Goal: Check status: Check status

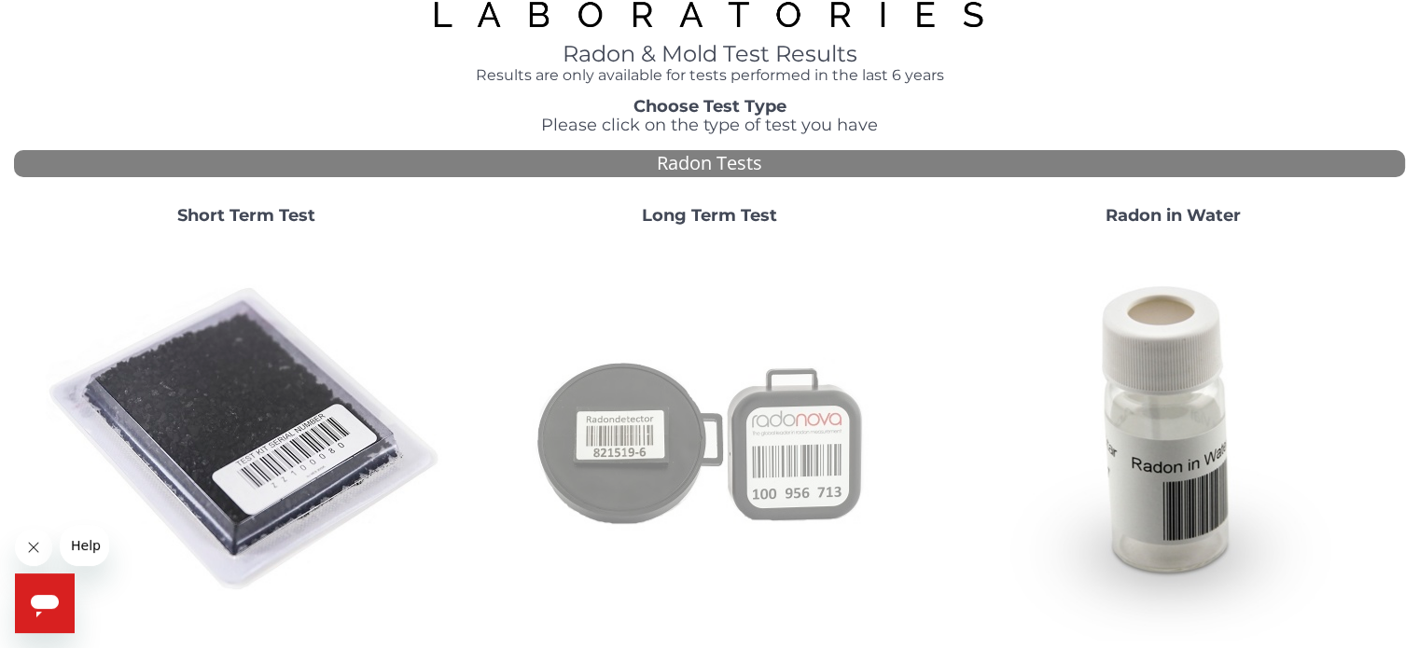
scroll to position [93, 0]
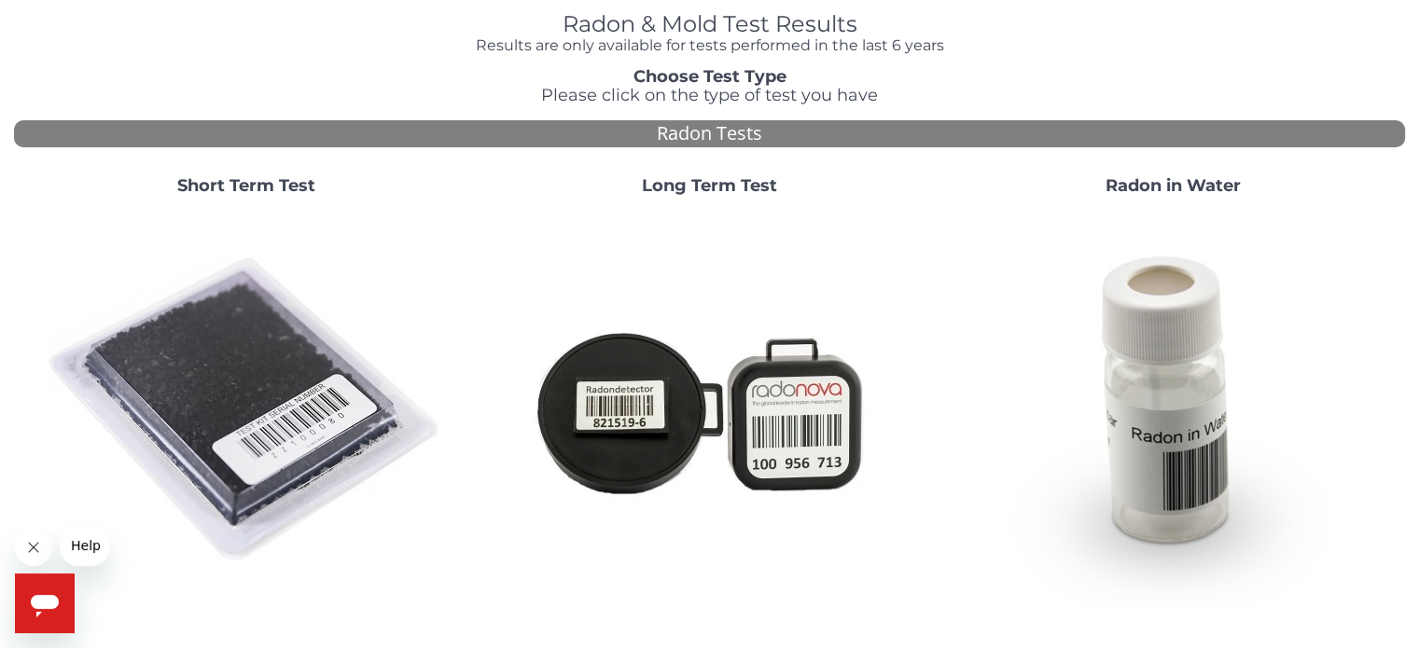
click at [249, 178] on strong "Short Term Test" at bounding box center [246, 185] width 138 height 21
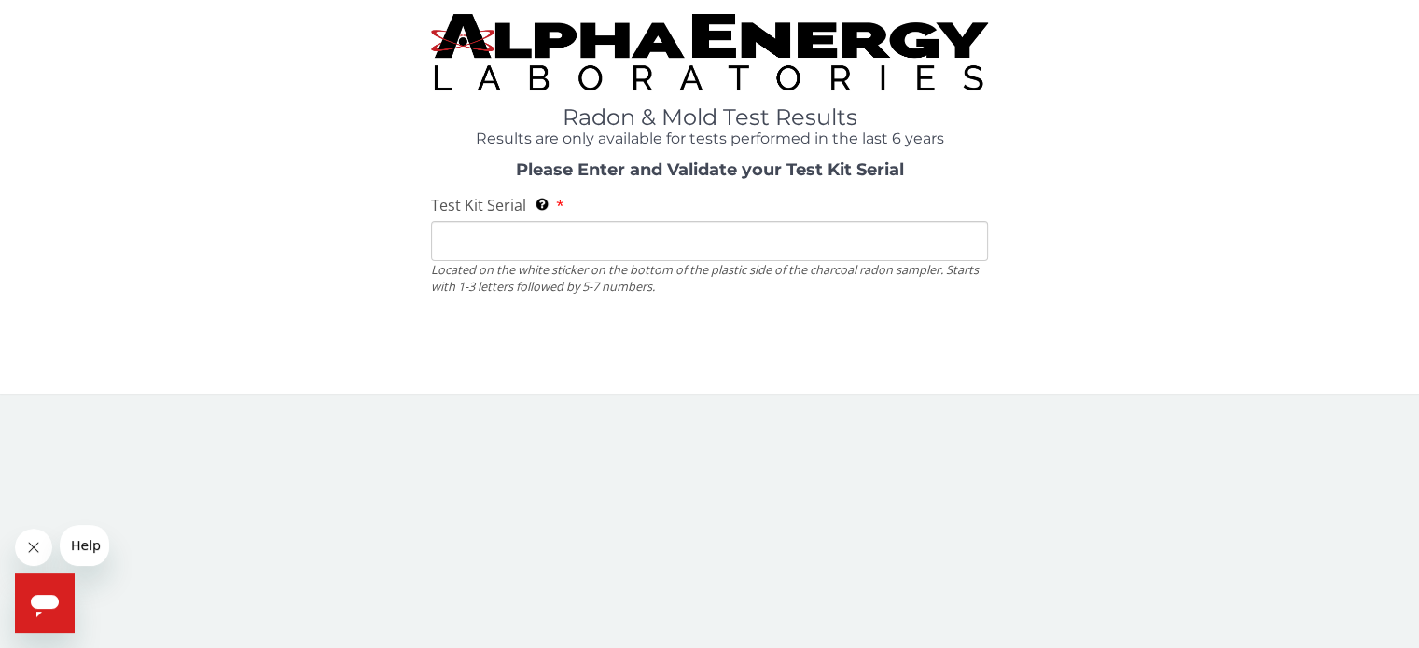
scroll to position [0, 0]
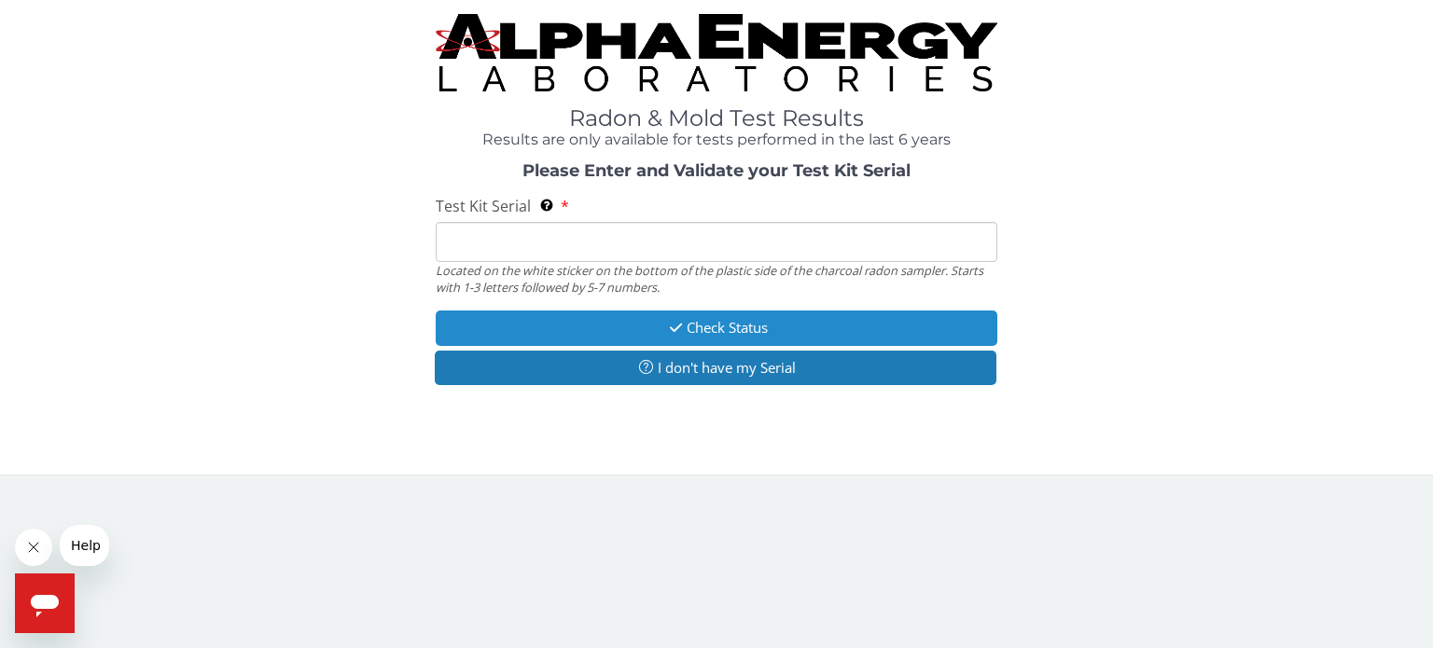
click at [615, 327] on button "Check Status" at bounding box center [717, 328] width 562 height 35
click at [718, 325] on button "Check Status" at bounding box center [717, 328] width 562 height 35
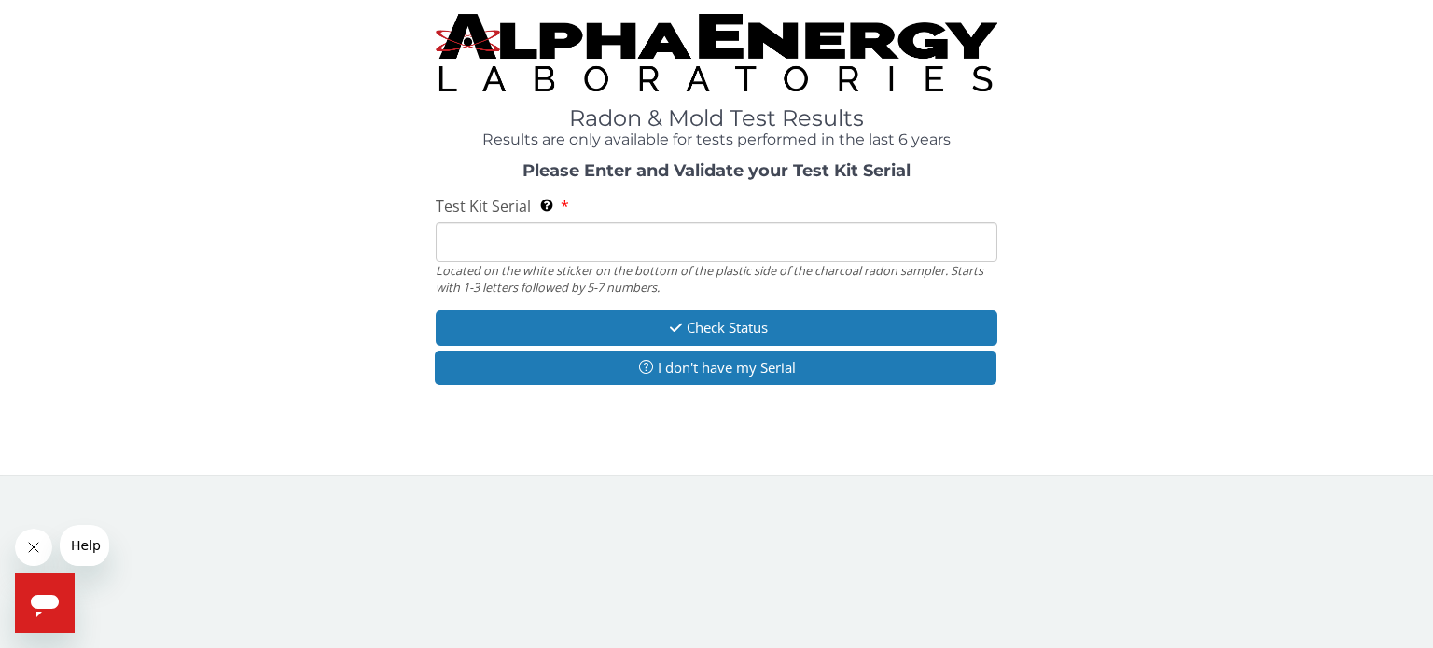
click at [470, 232] on input "Test Kit Serial Located on the white sticker on the bottom of the plastic side …" at bounding box center [717, 242] width 562 height 40
click at [466, 242] on input "Test Kit Serial Located on the white sticker on the bottom of the plastic side …" at bounding box center [717, 242] width 562 height 40
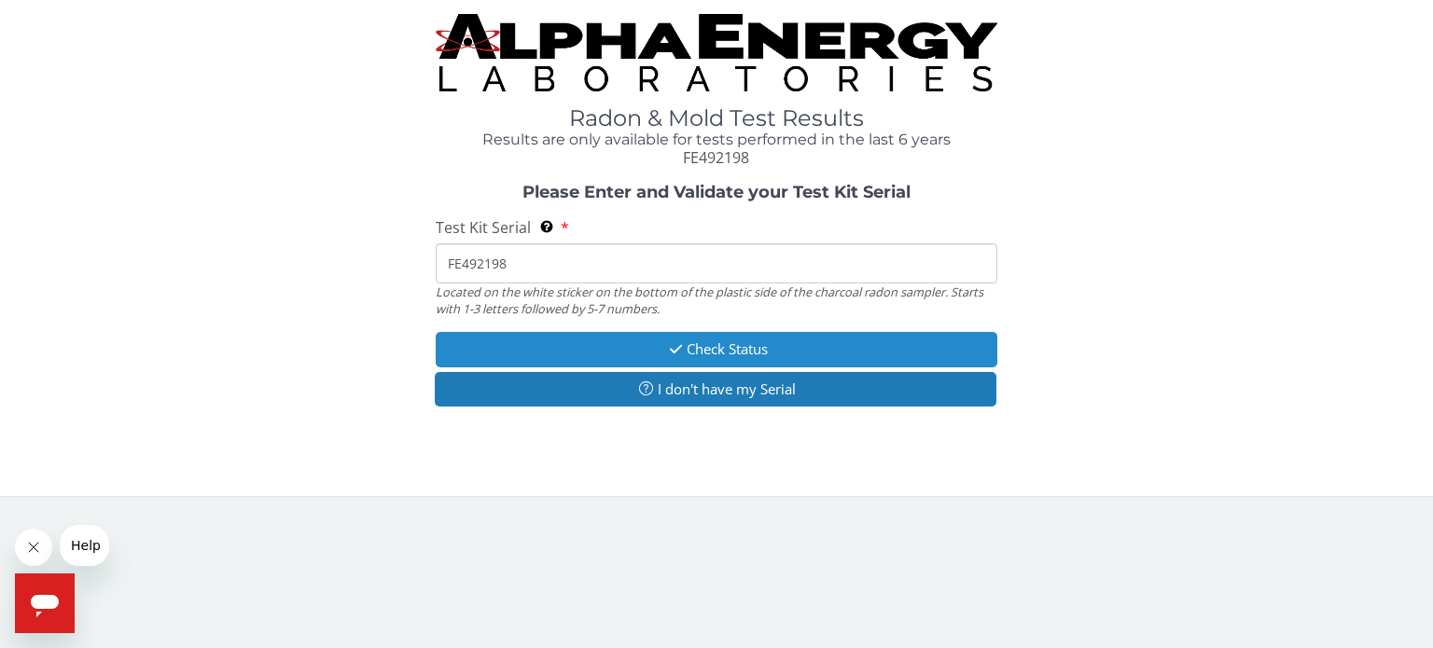
type input "FE492198"
click at [665, 342] on icon "button" at bounding box center [675, 349] width 21 height 14
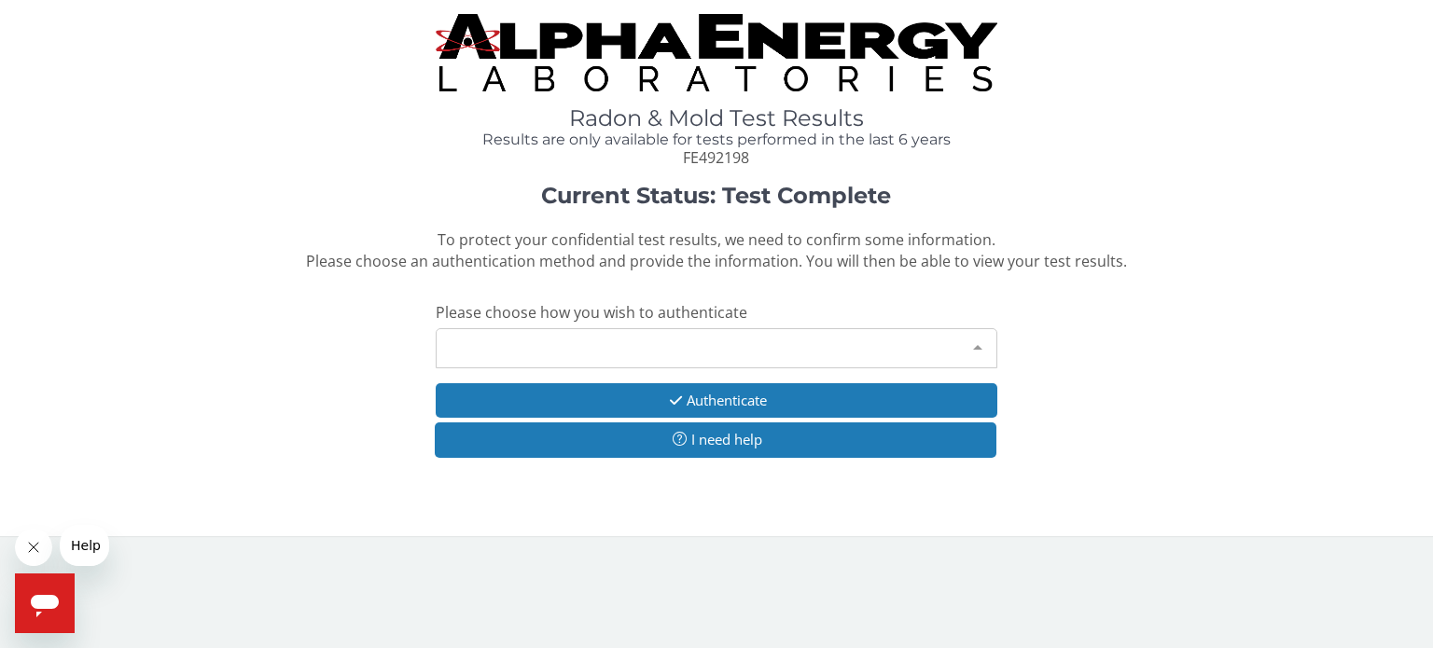
click at [975, 341] on div at bounding box center [977, 346] width 37 height 35
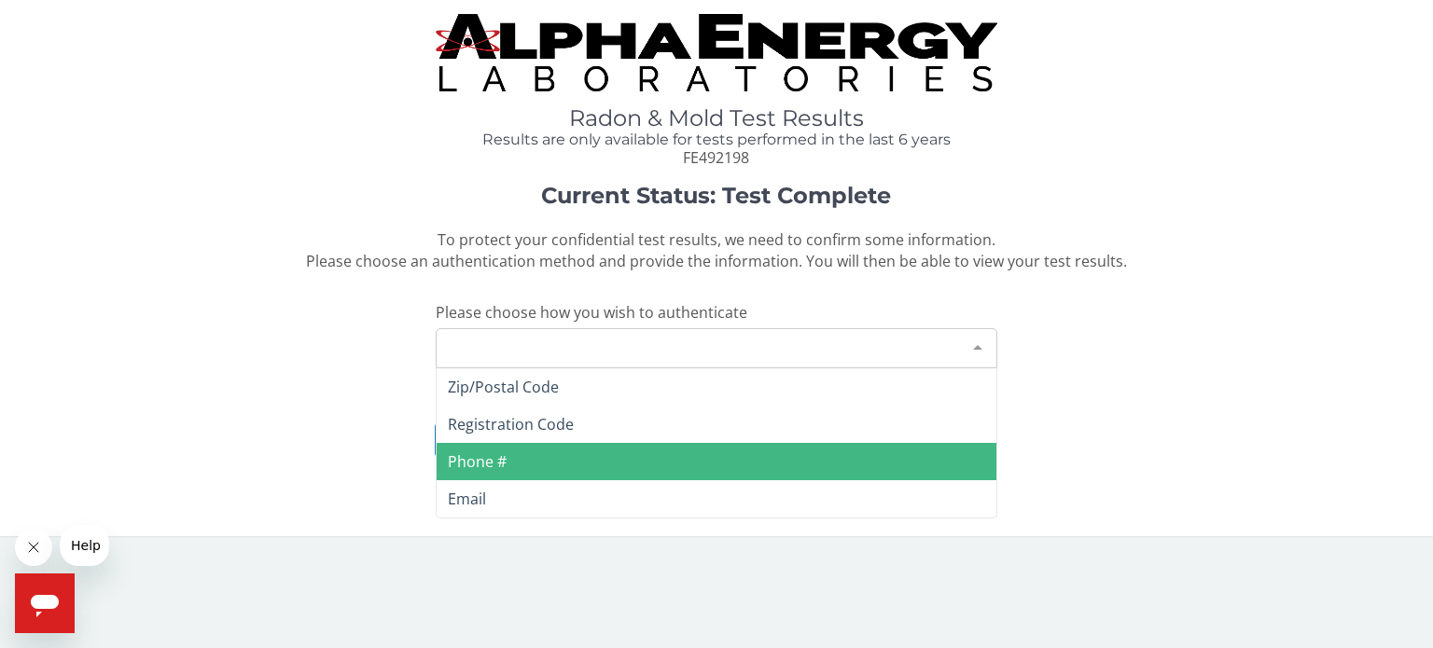
click at [476, 462] on span "Phone #" at bounding box center [477, 461] width 59 height 21
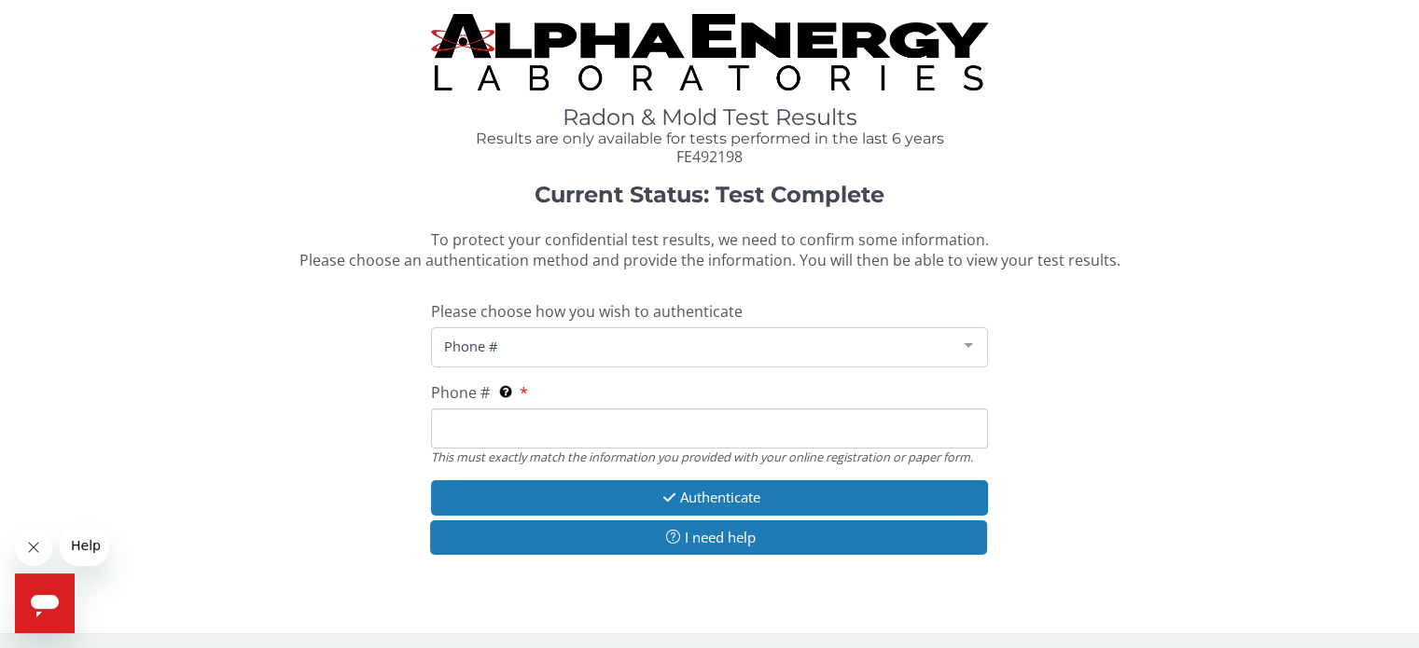
click at [495, 430] on input "Phone # This must exactly match the information you provided with your online r…" at bounding box center [709, 429] width 556 height 40
type input "2"
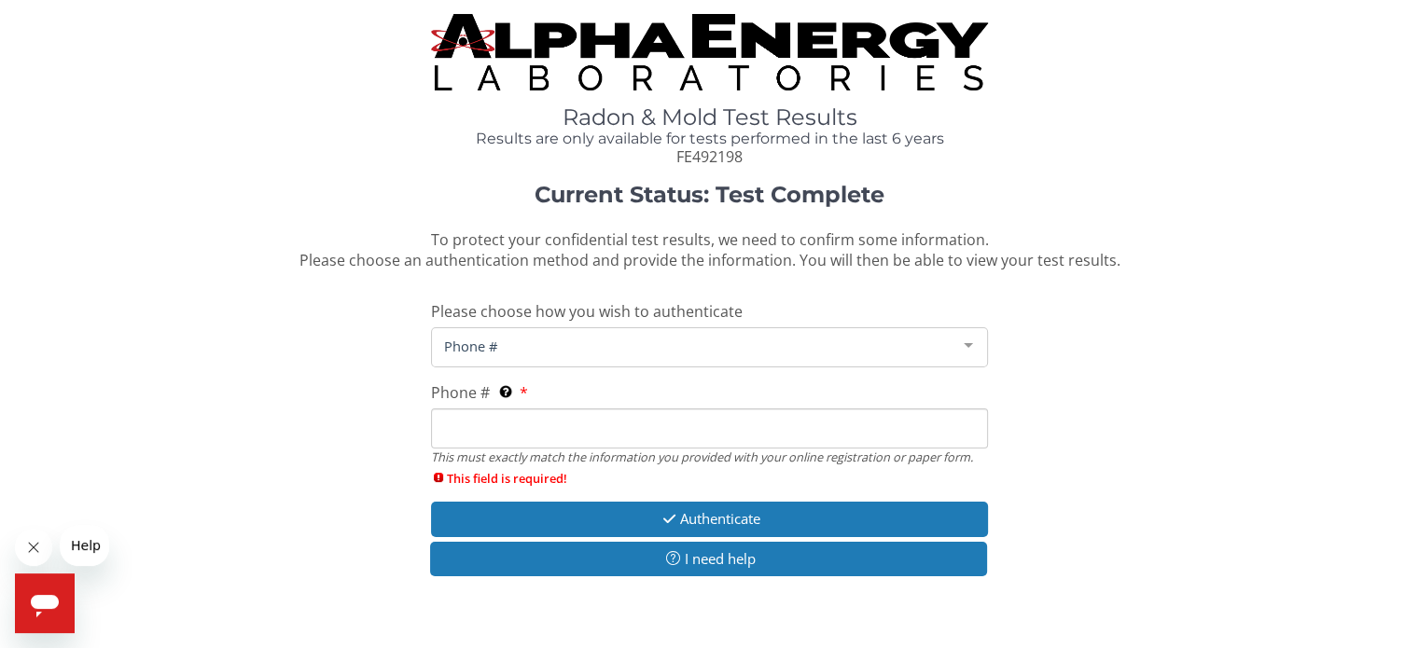
click at [969, 339] on div at bounding box center [968, 345] width 37 height 35
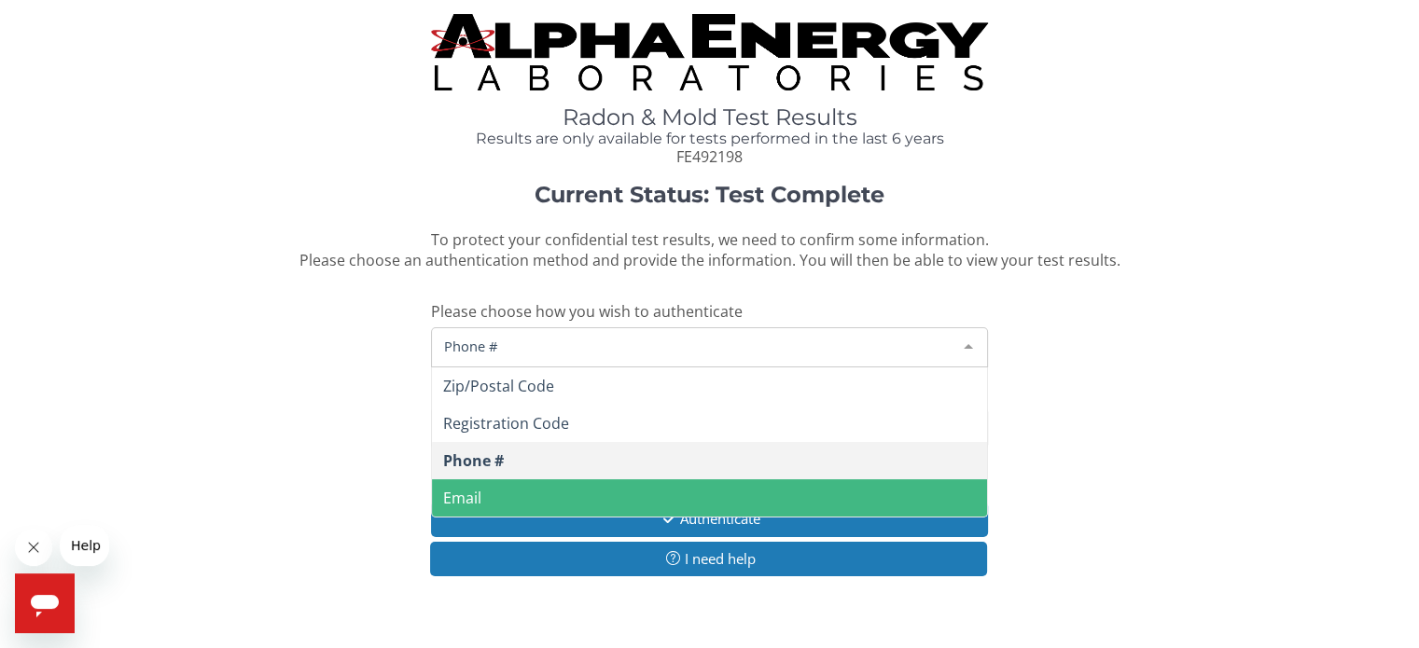
click at [500, 492] on span "Email" at bounding box center [709, 497] width 554 height 37
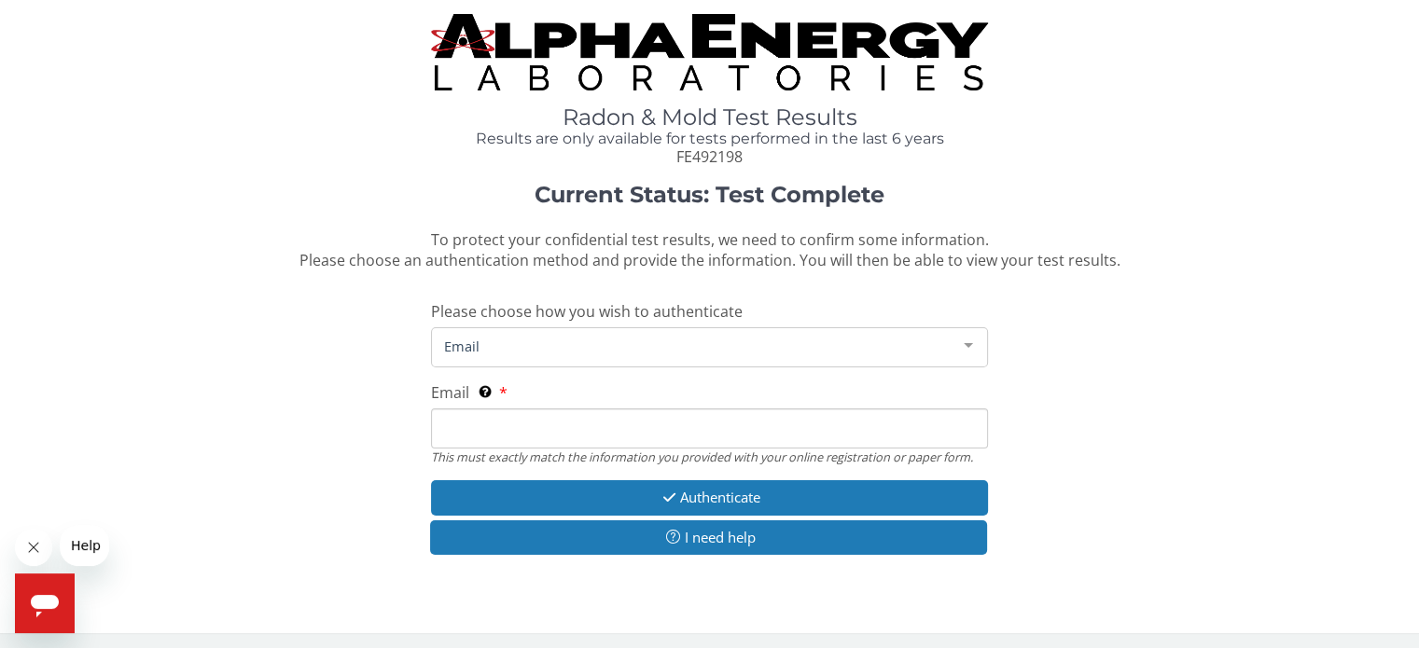
click at [479, 421] on input "Email This must exactly match the information you provided with your online reg…" at bounding box center [709, 429] width 556 height 40
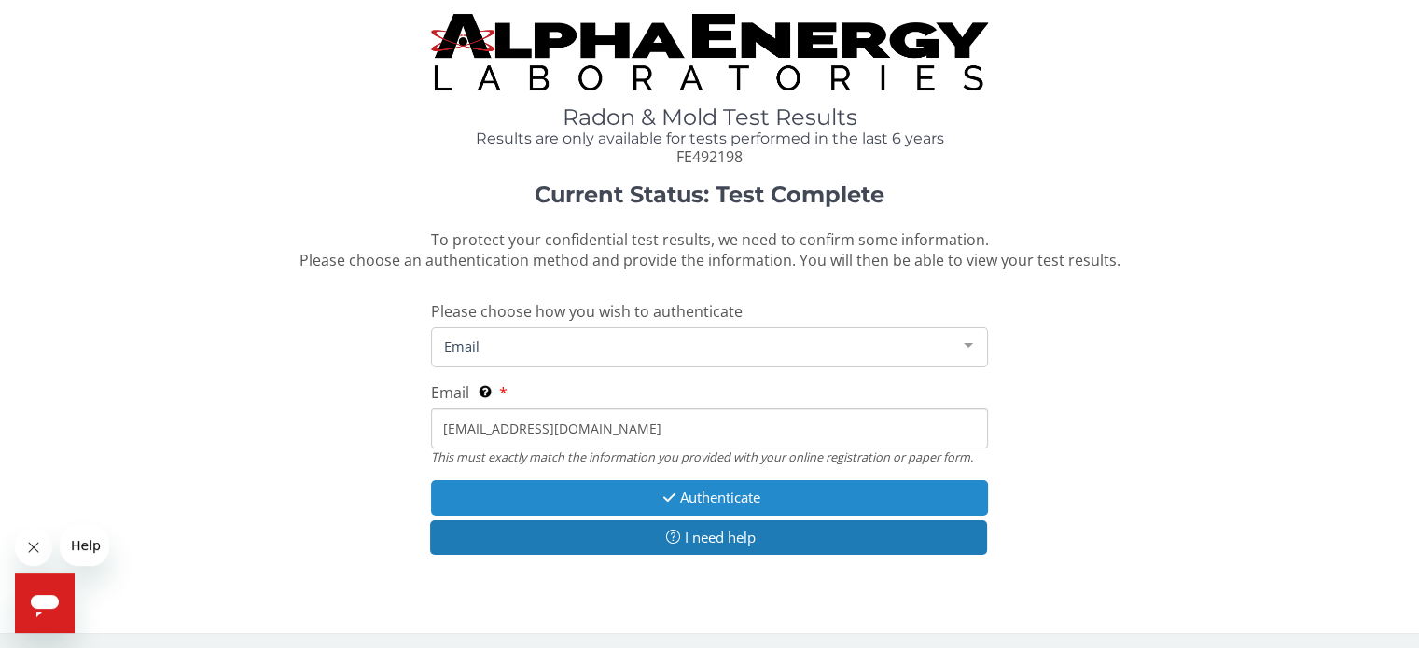
type input "[EMAIL_ADDRESS][DOMAIN_NAME]"
click at [754, 496] on button "Authenticate" at bounding box center [709, 497] width 556 height 35
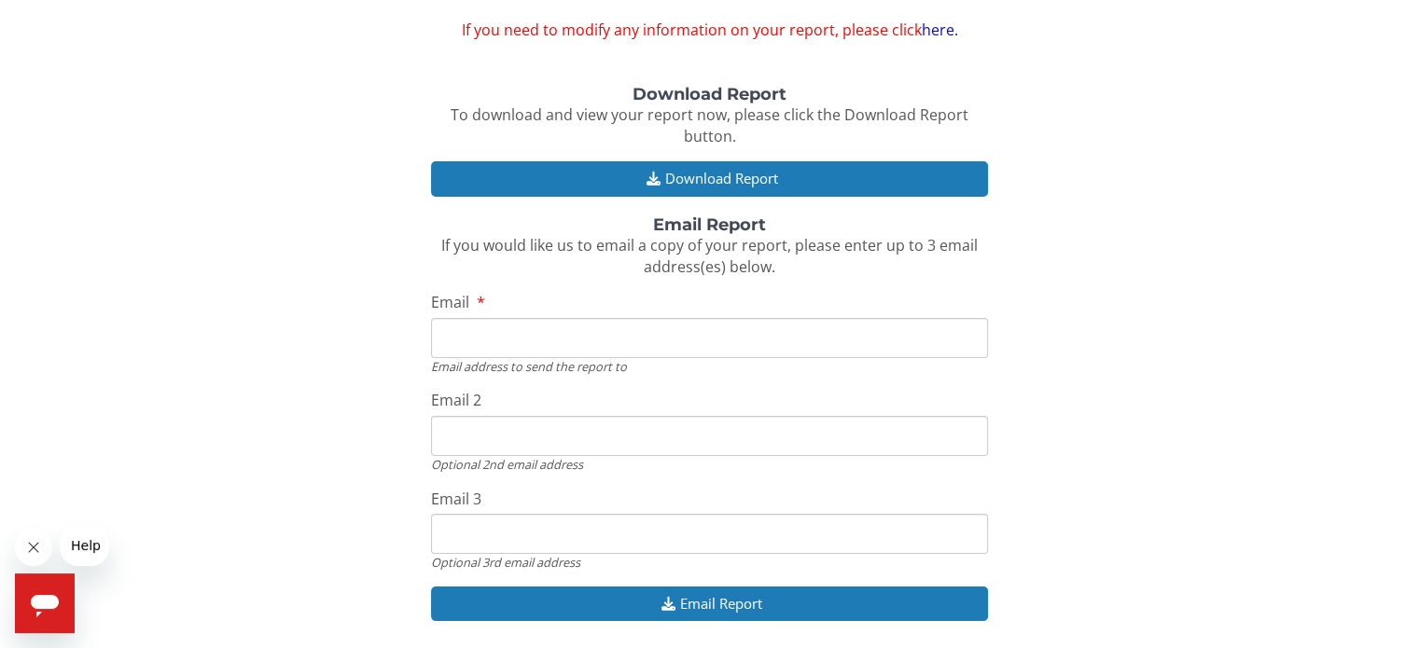
scroll to position [187, 0]
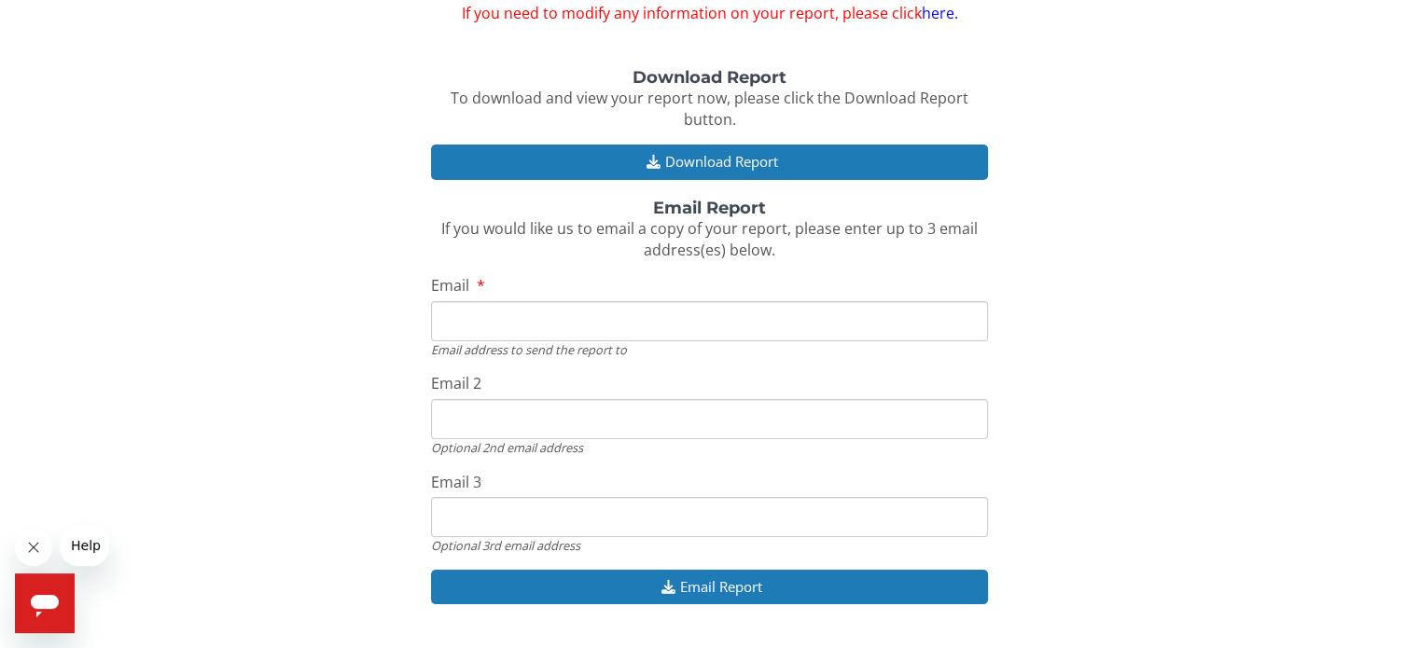
click at [449, 316] on input "Email" at bounding box center [709, 321] width 556 height 40
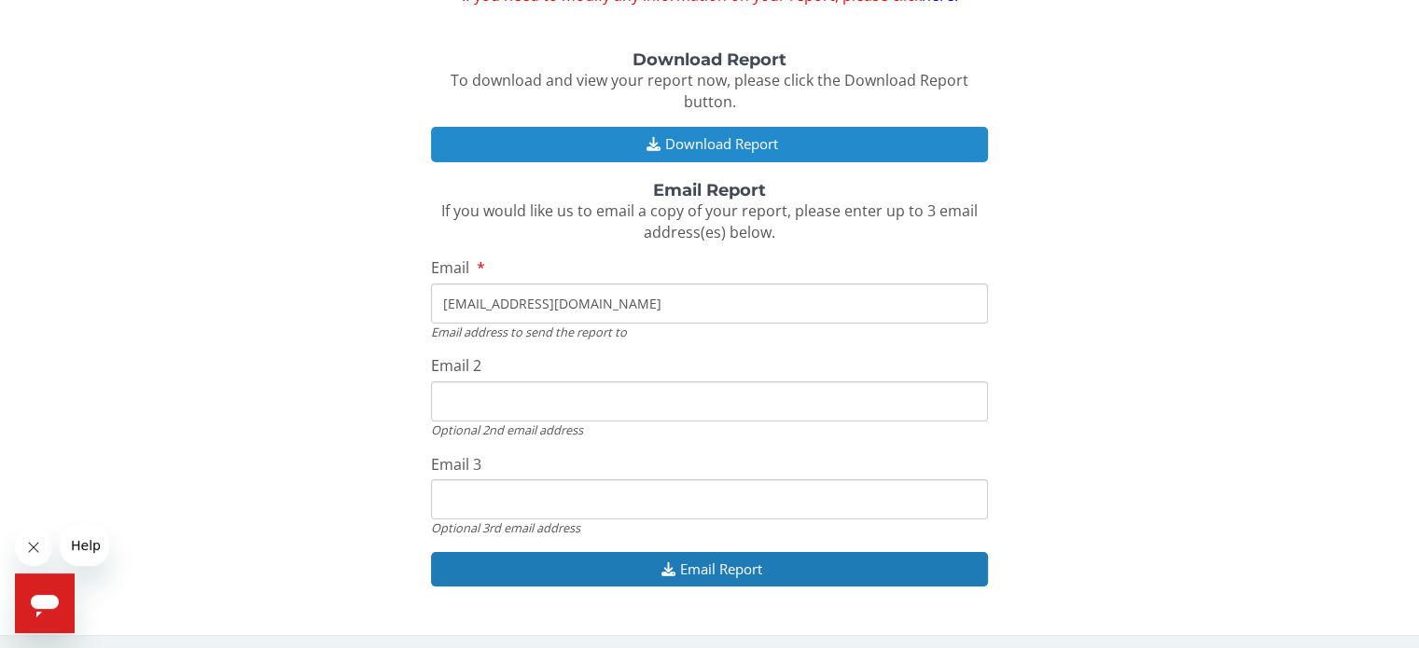
scroll to position [209, 0]
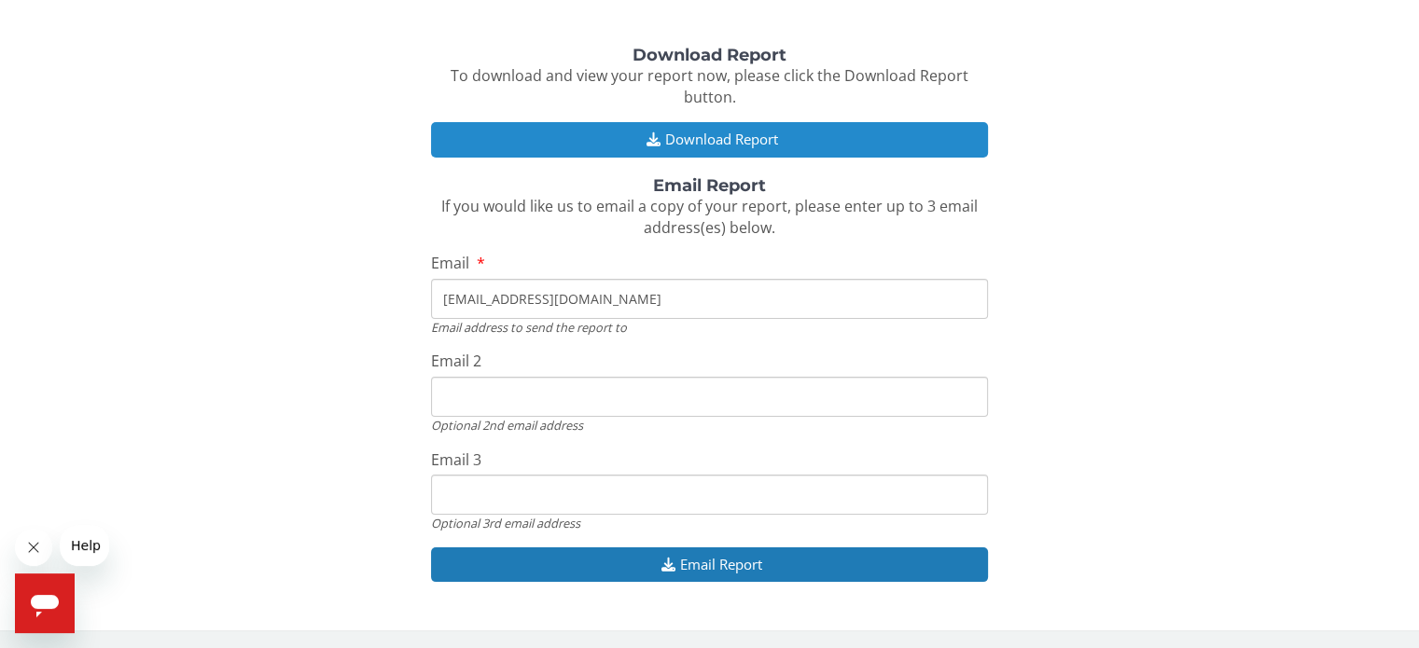
type input "[EMAIL_ADDRESS][DOMAIN_NAME]"
click at [757, 137] on button "Download Report" at bounding box center [709, 139] width 556 height 35
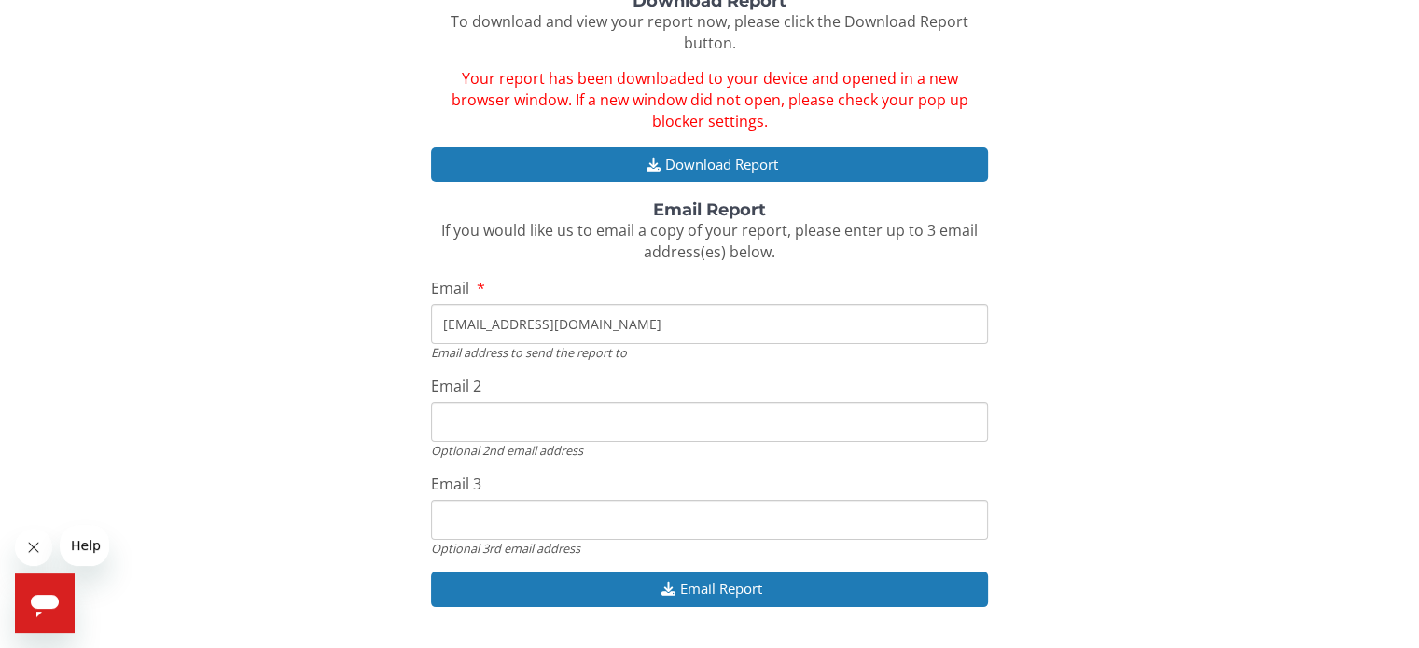
scroll to position [288, 0]
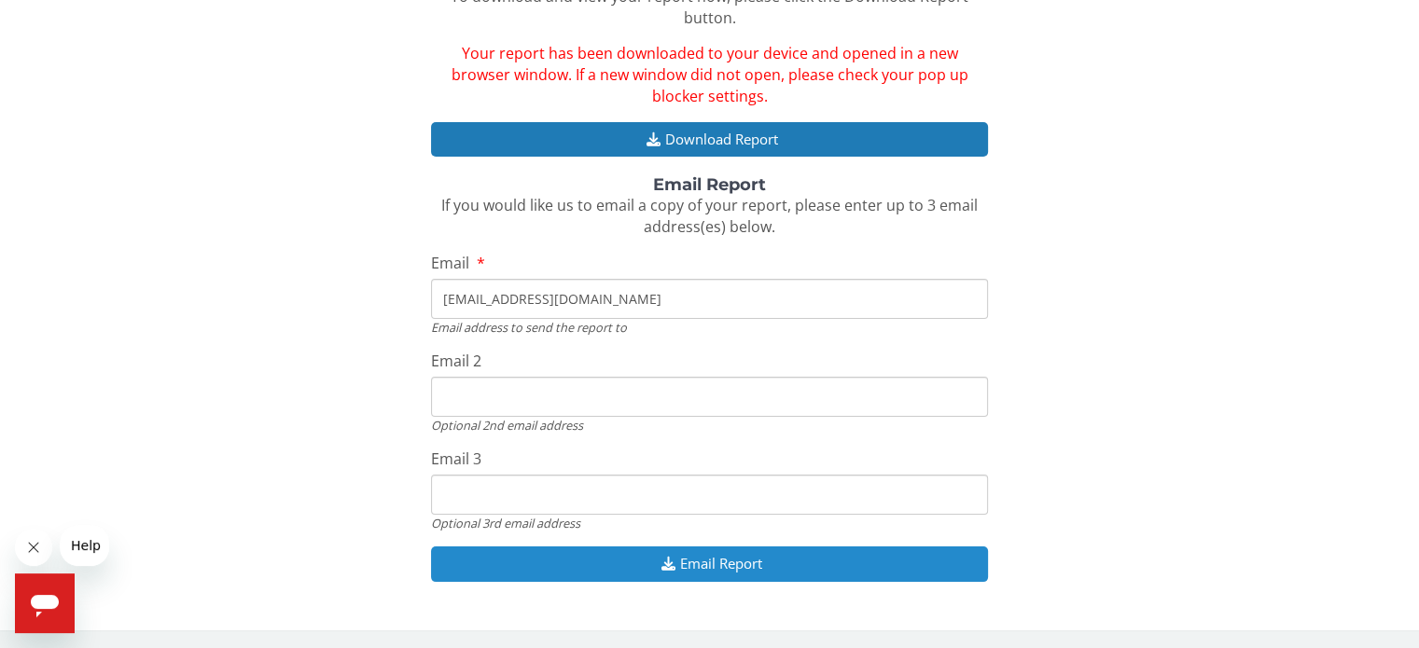
click at [711, 561] on button "Email Report" at bounding box center [709, 564] width 556 height 35
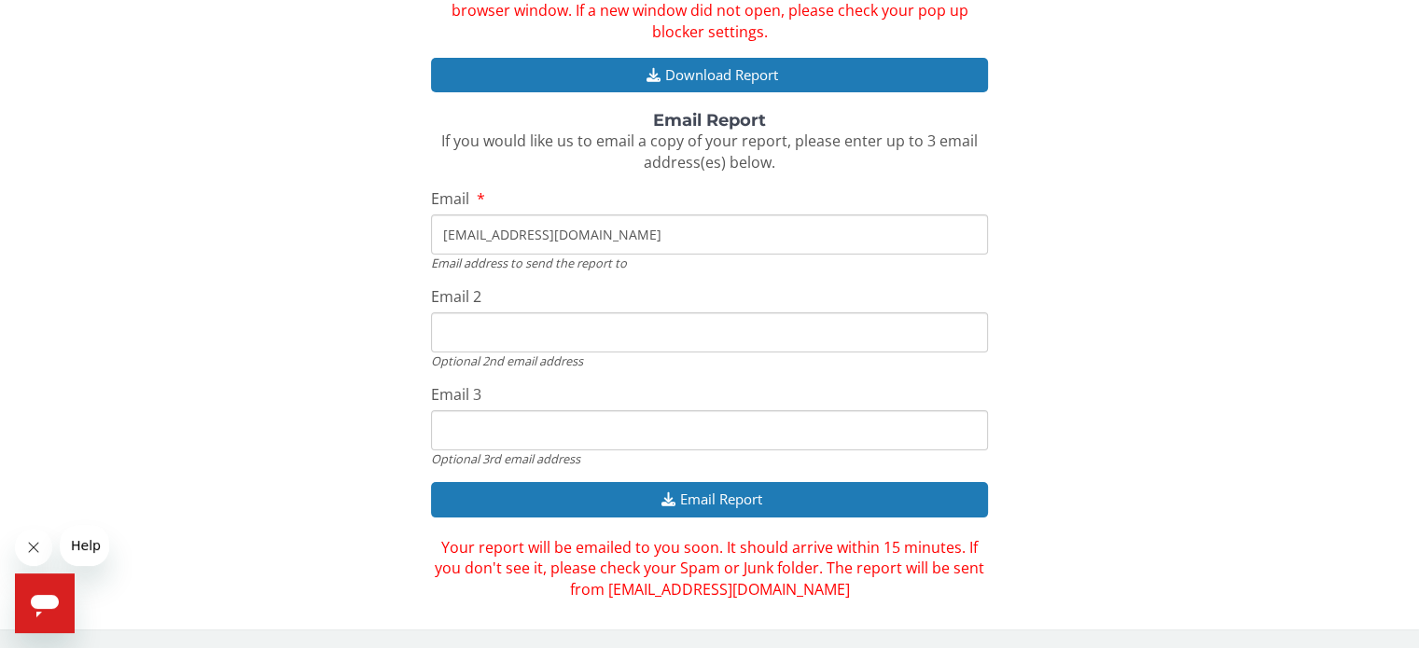
scroll to position [166, 0]
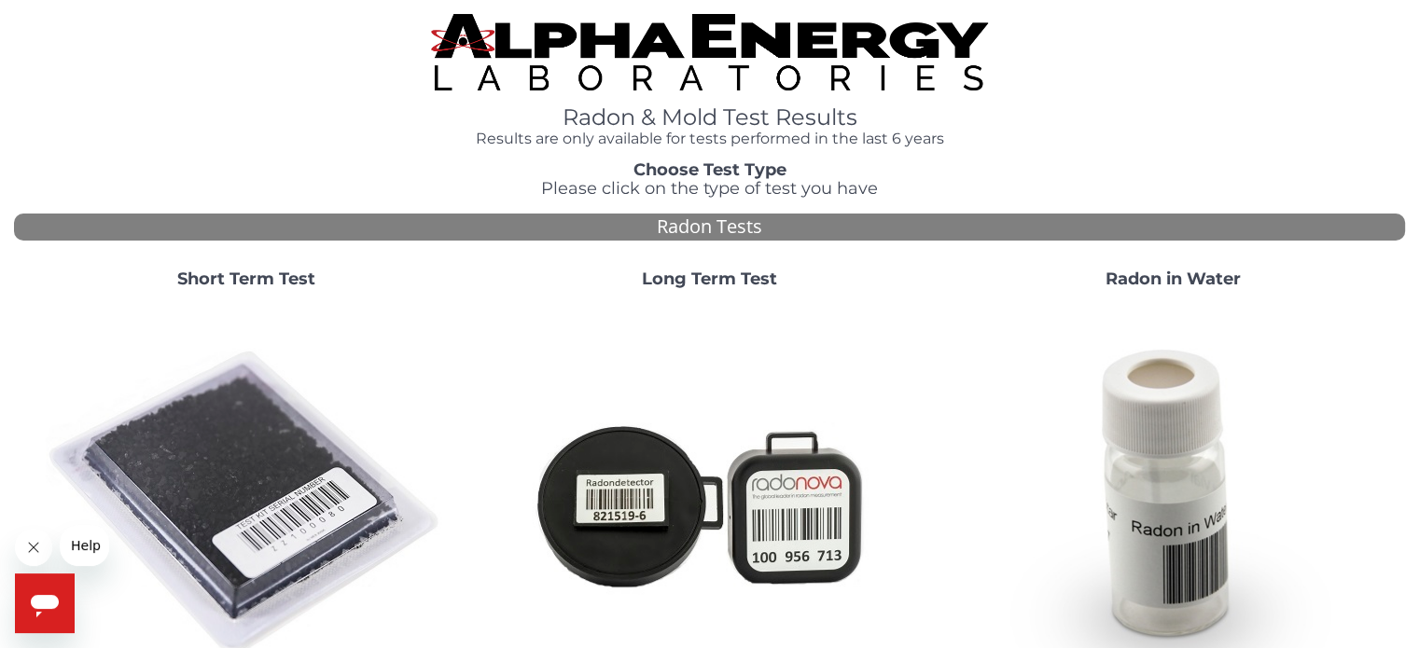
click at [292, 280] on strong "Short Term Test" at bounding box center [246, 279] width 138 height 21
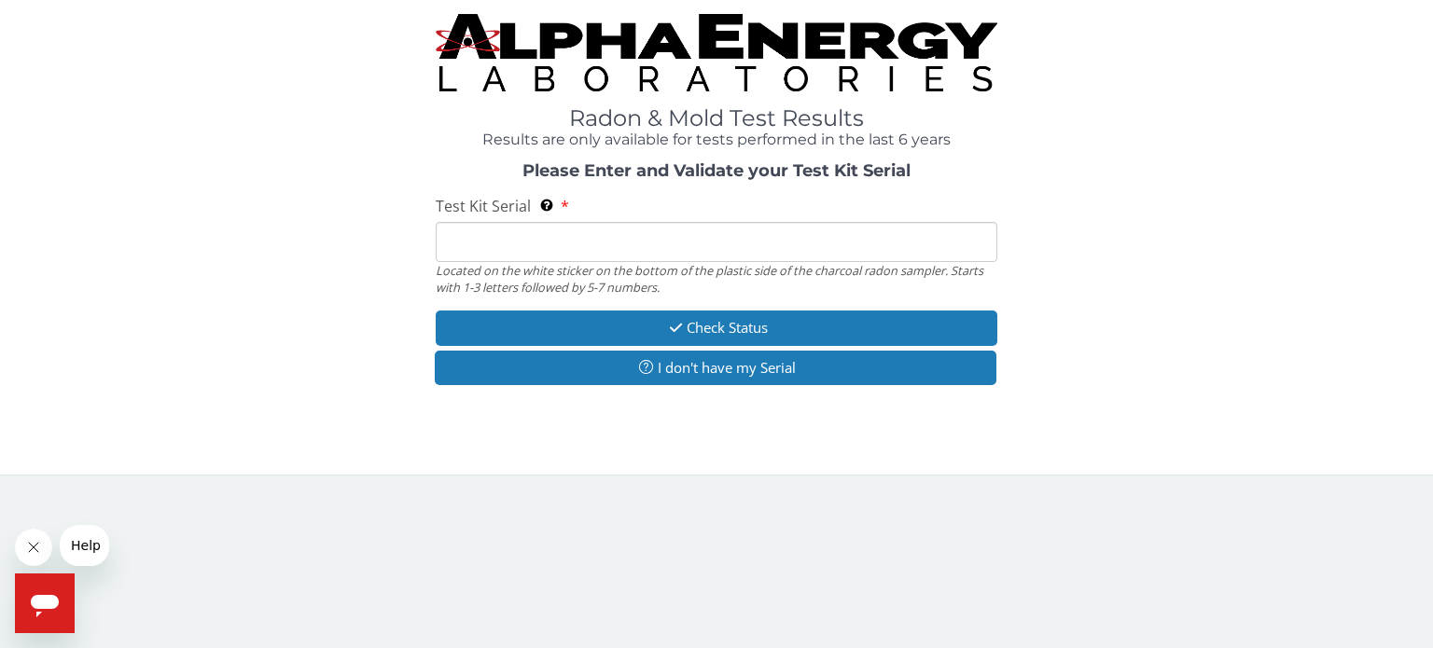
click at [456, 251] on input "Test Kit Serial Located on the white sticker on the bottom of the plastic side …" at bounding box center [717, 242] width 562 height 40
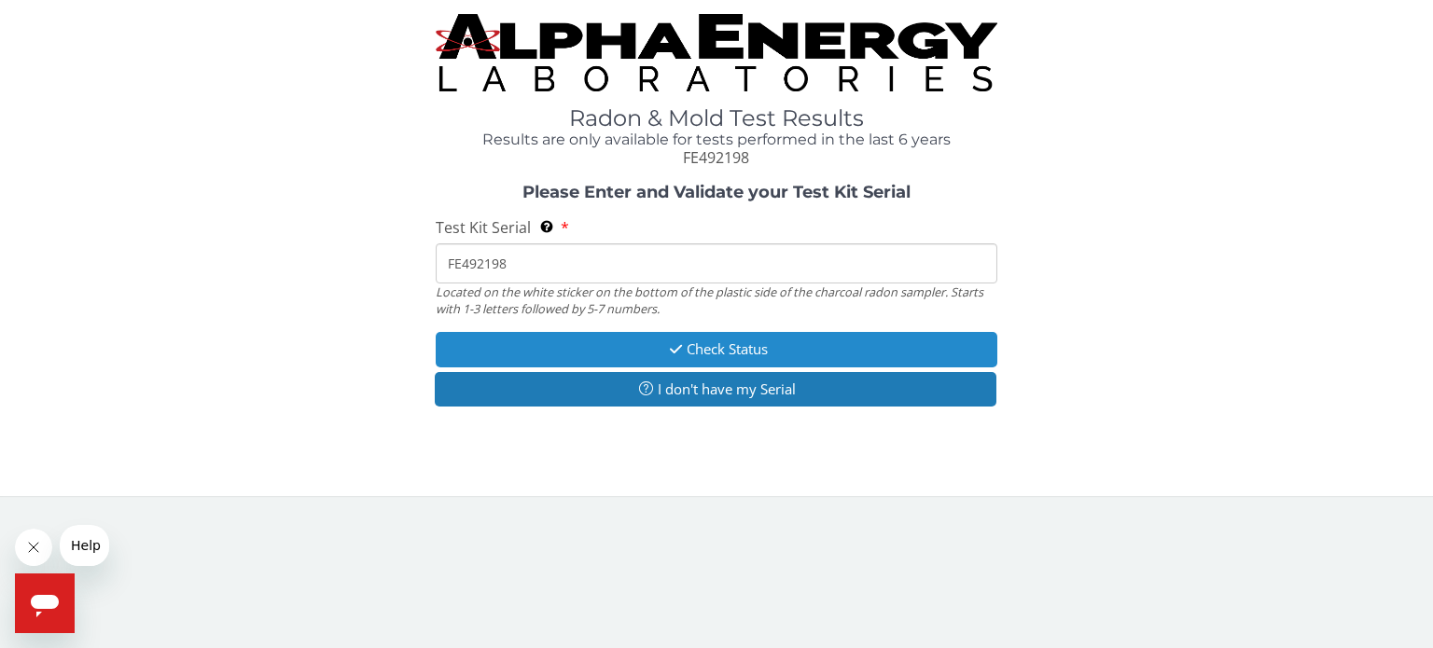
type input "FE492198"
click at [692, 346] on button "Check Status" at bounding box center [717, 349] width 562 height 35
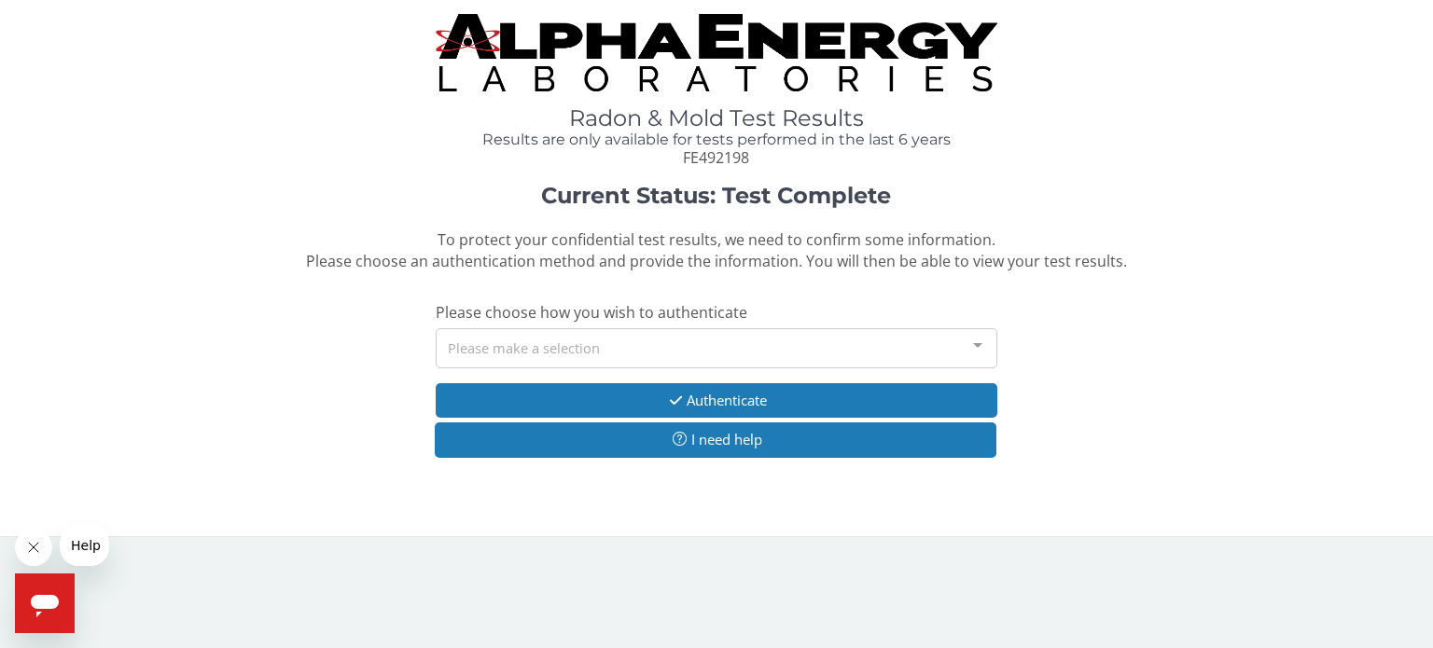
click at [974, 345] on div at bounding box center [977, 346] width 37 height 35
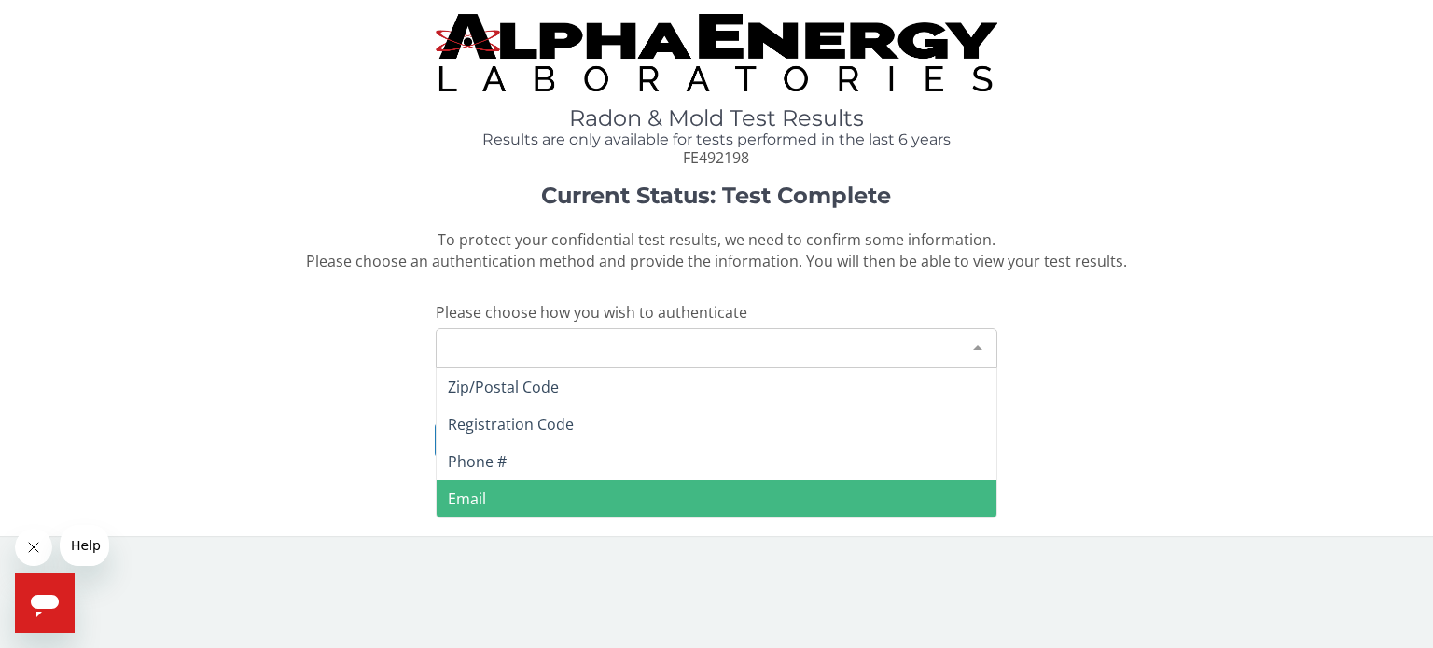
click at [485, 500] on span "Email" at bounding box center [717, 498] width 560 height 37
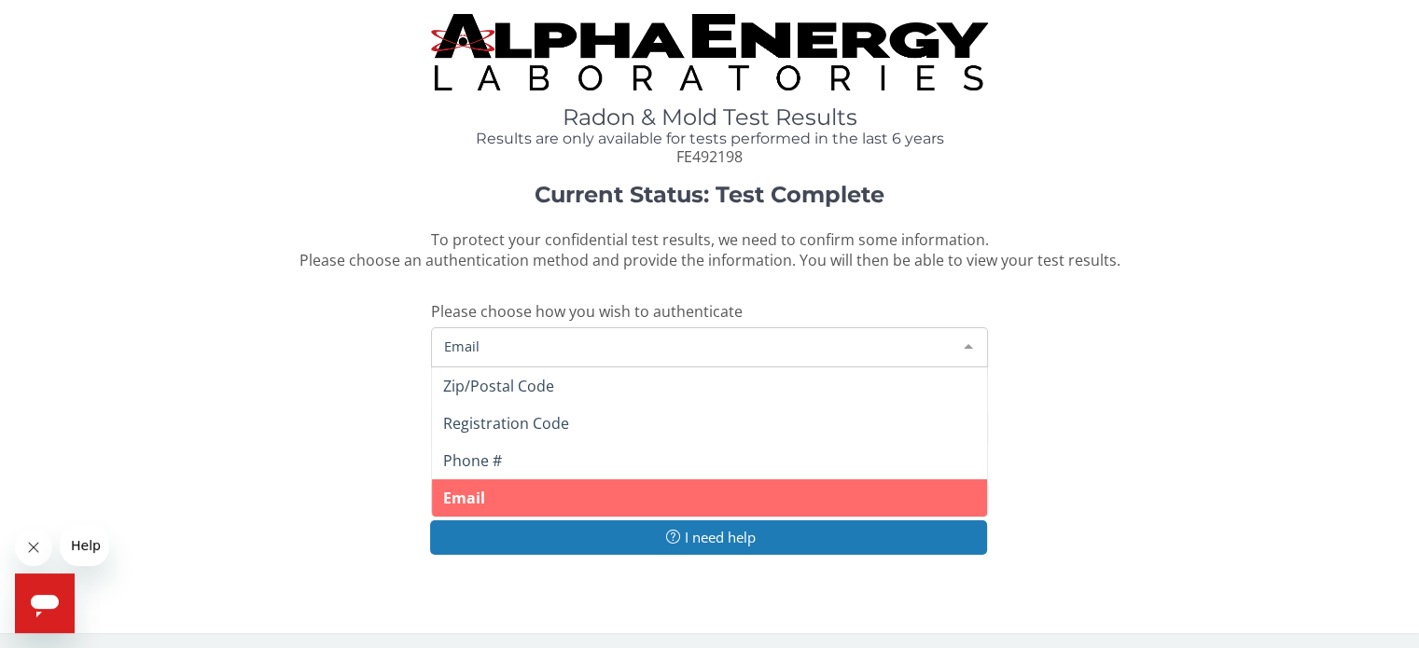
click at [472, 339] on span "Email" at bounding box center [693, 346] width 509 height 21
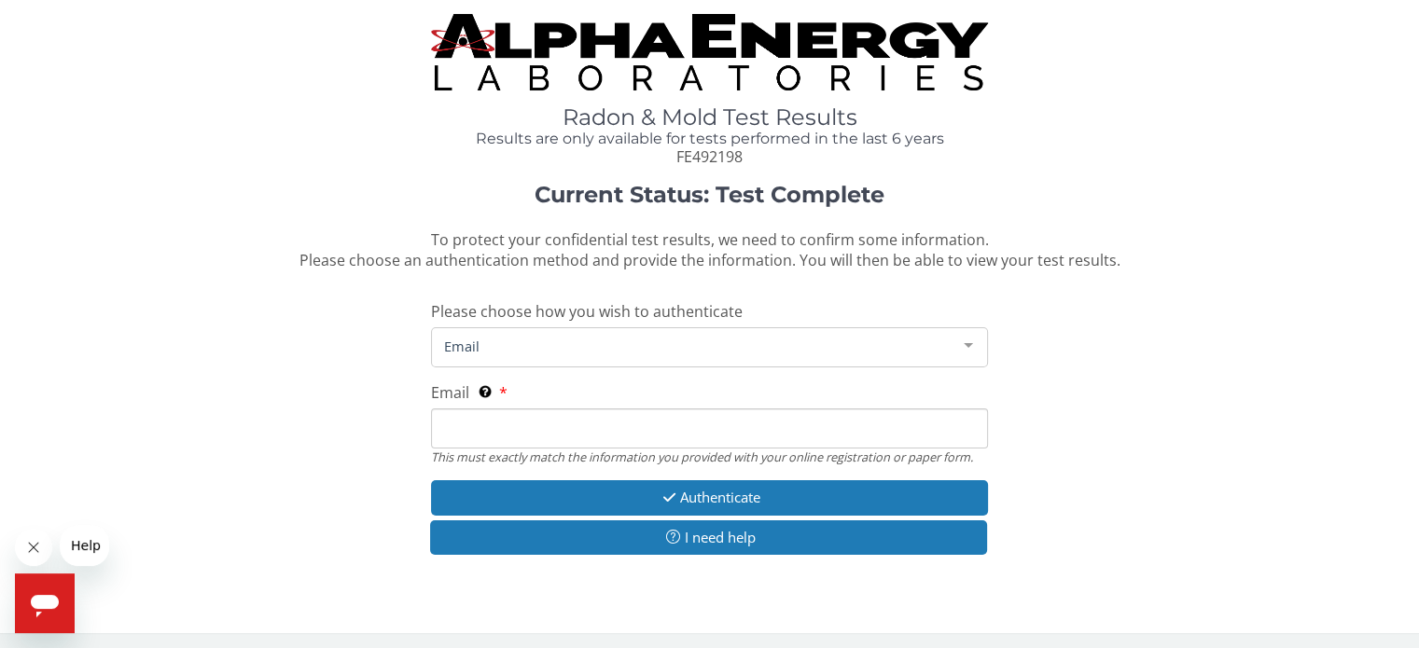
click at [470, 345] on span "Email" at bounding box center [693, 346] width 509 height 21
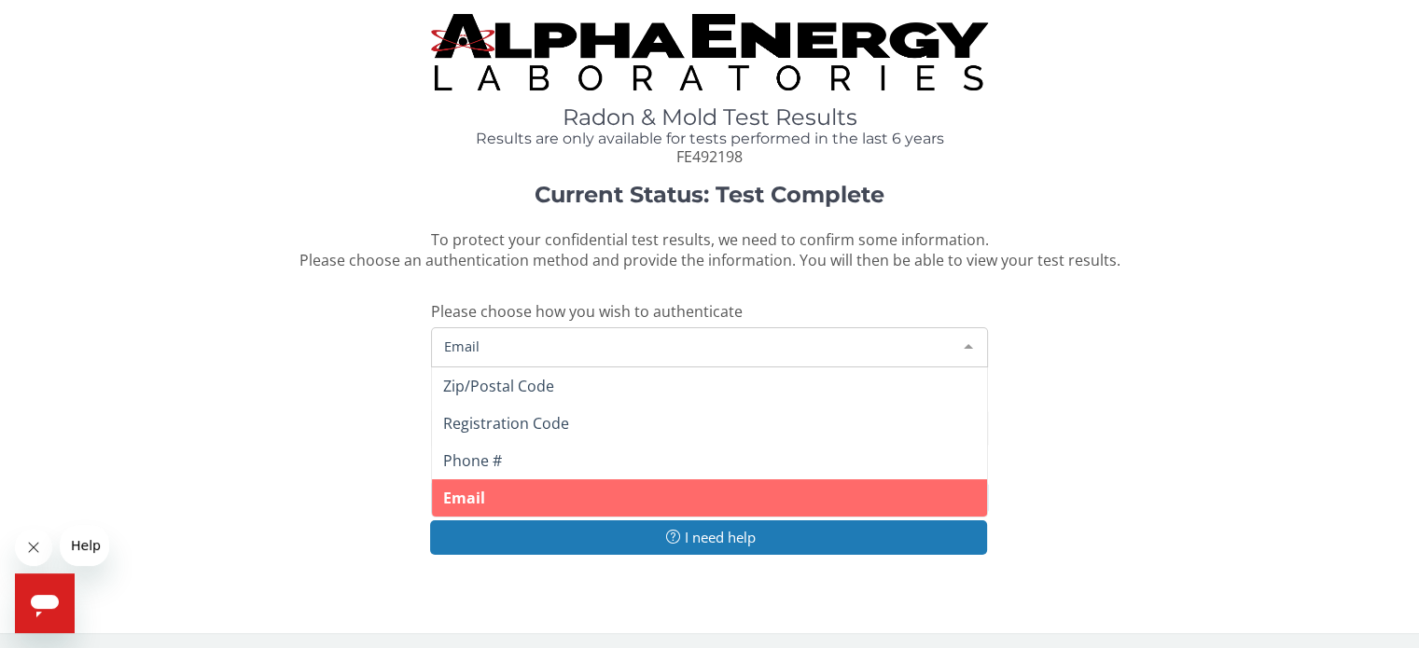
click at [464, 343] on span "Email" at bounding box center [693, 346] width 509 height 21
click at [516, 492] on span "Email" at bounding box center [709, 497] width 554 height 37
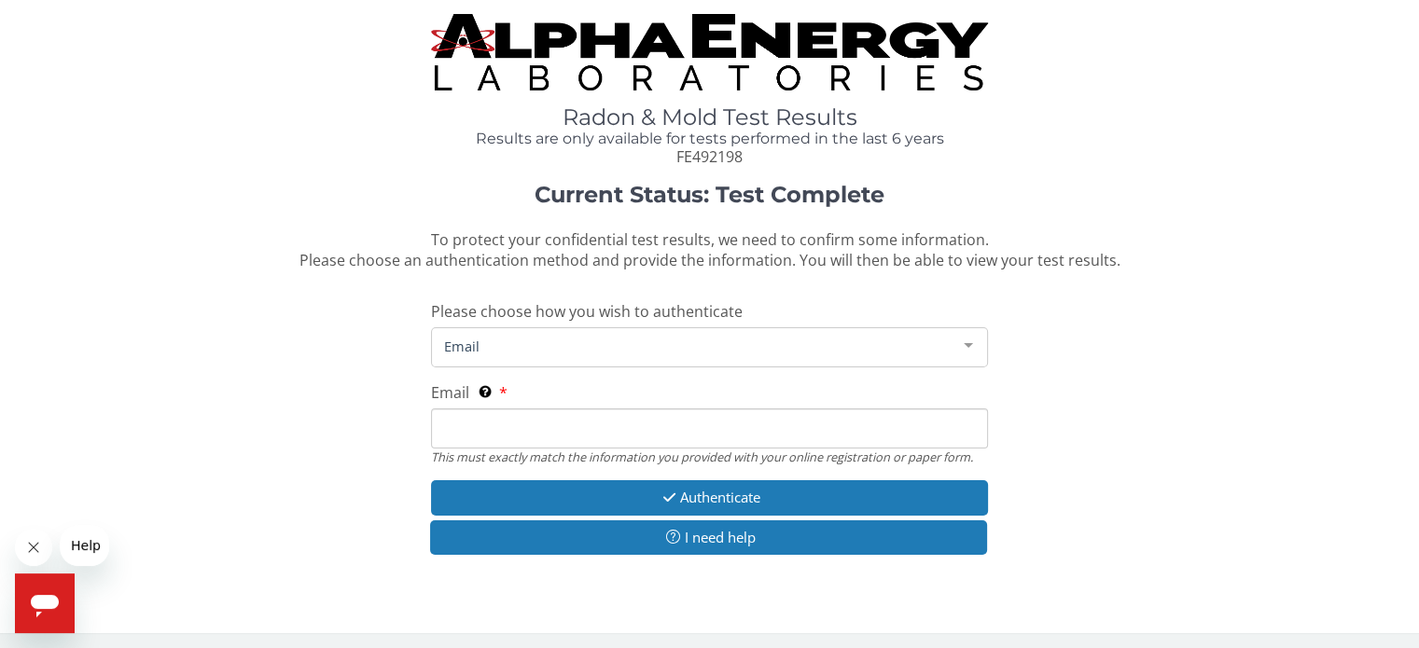
click at [458, 421] on input "Email This must exactly match the information you provided with your online reg…" at bounding box center [709, 429] width 556 height 40
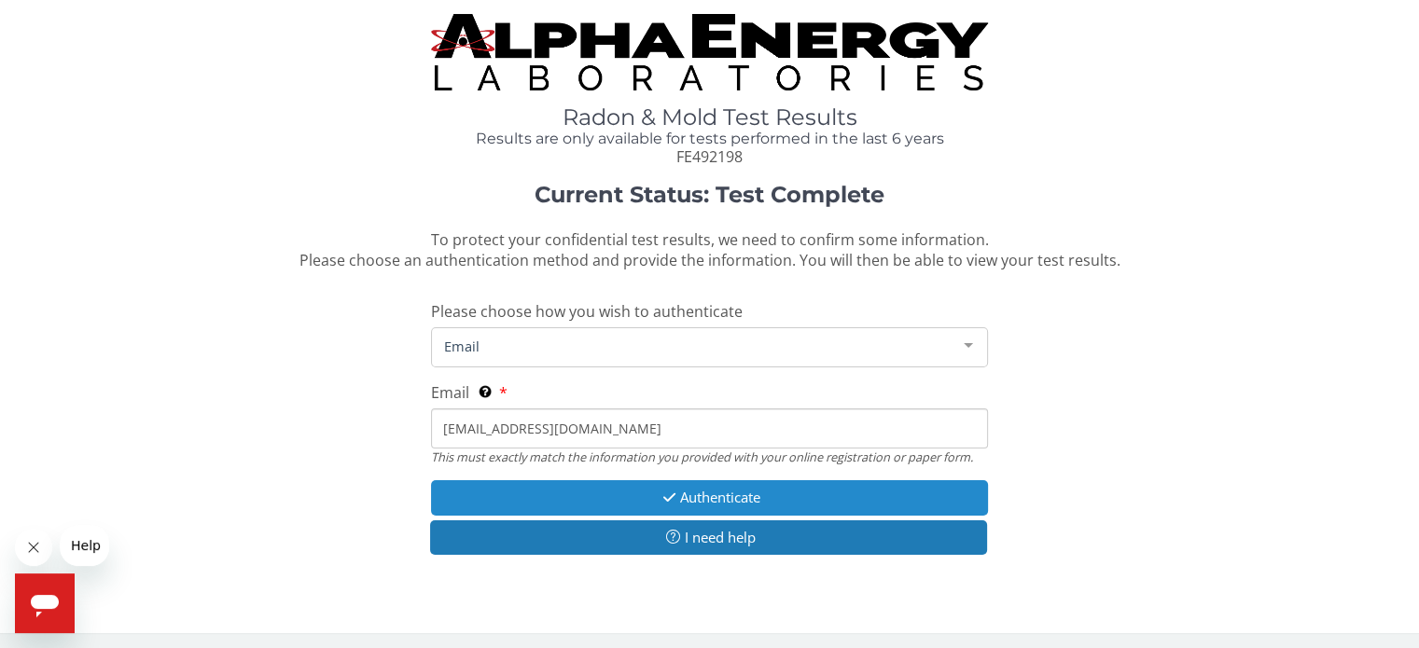
type input "[EMAIL_ADDRESS][DOMAIN_NAME]"
click at [694, 492] on button "Authenticate" at bounding box center [709, 497] width 556 height 35
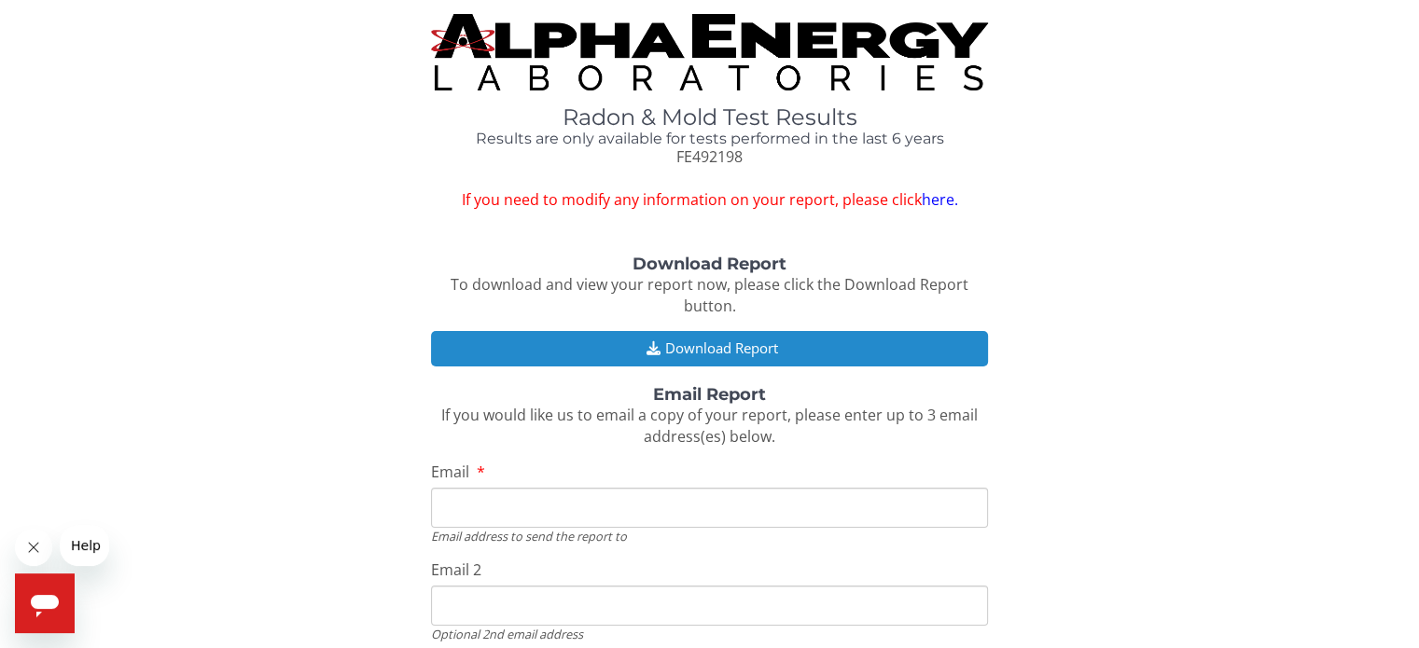
click at [722, 346] on button "Download Report" at bounding box center [709, 348] width 556 height 35
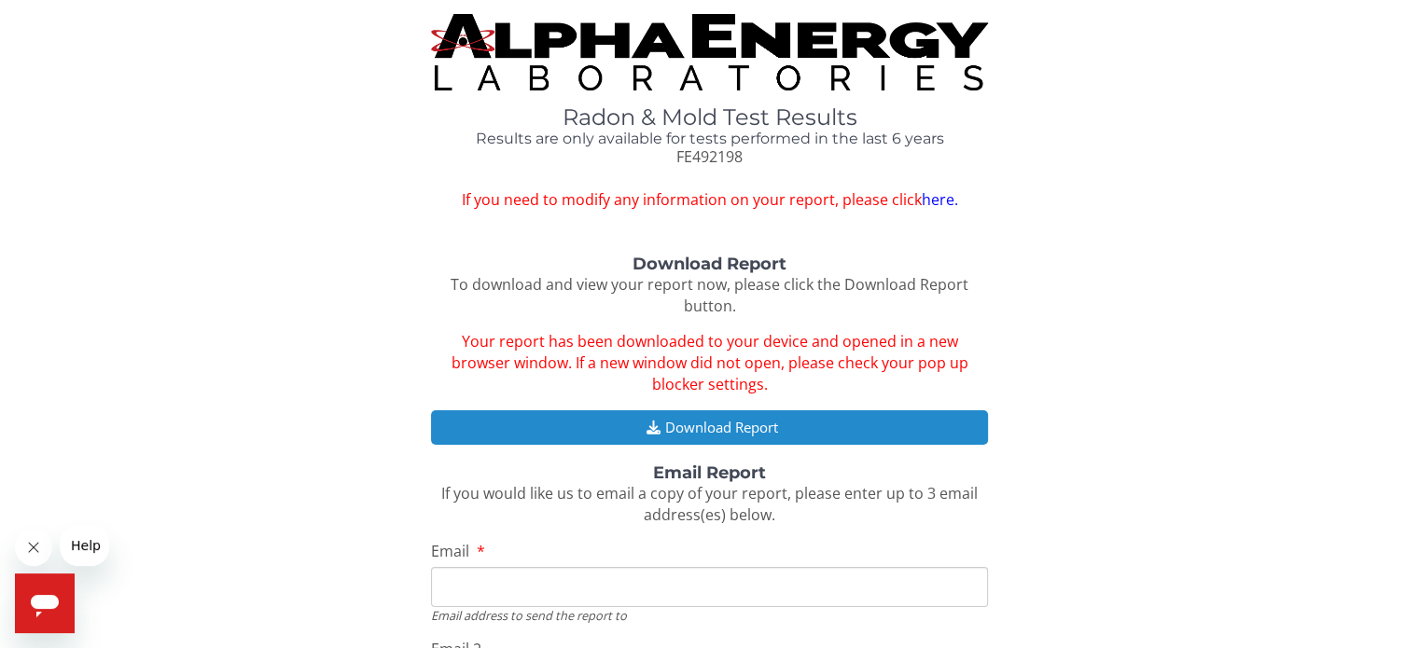
click at [757, 440] on button "Download Report" at bounding box center [709, 427] width 556 height 35
